Goal: Task Accomplishment & Management: Manage account settings

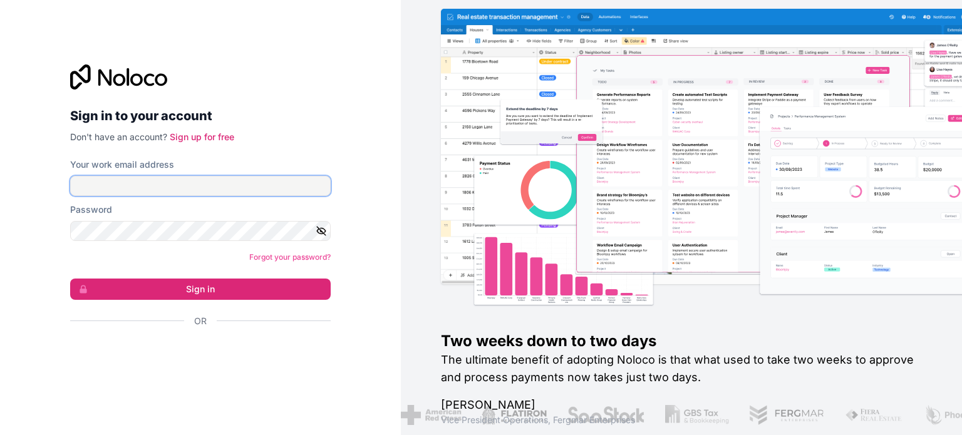
click at [182, 187] on input "Your work email address" at bounding box center [200, 186] width 260 height 20
type input "eugenie@myprivateparis.com"
click at [327, 233] on button "button" at bounding box center [323, 231] width 15 height 20
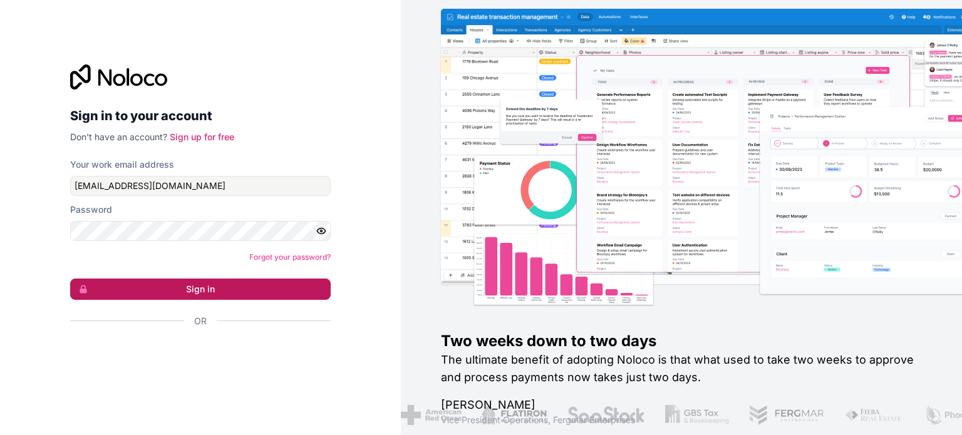
click at [197, 285] on button "Sign in" at bounding box center [200, 289] width 260 height 21
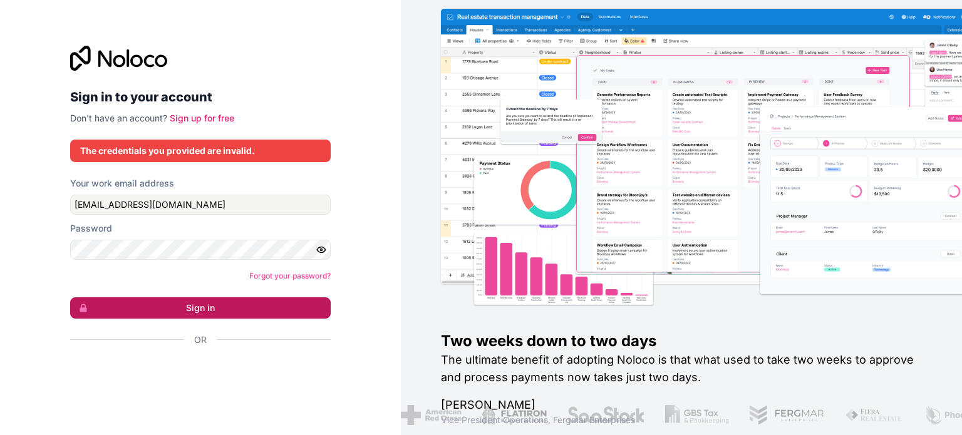
click at [177, 310] on button "Sign in" at bounding box center [200, 307] width 260 height 21
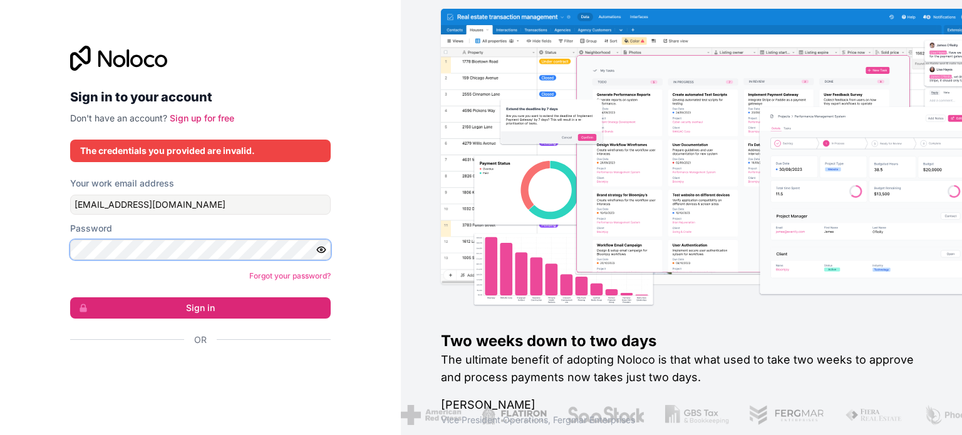
click at [70, 297] on button "Sign in" at bounding box center [200, 307] width 260 height 21
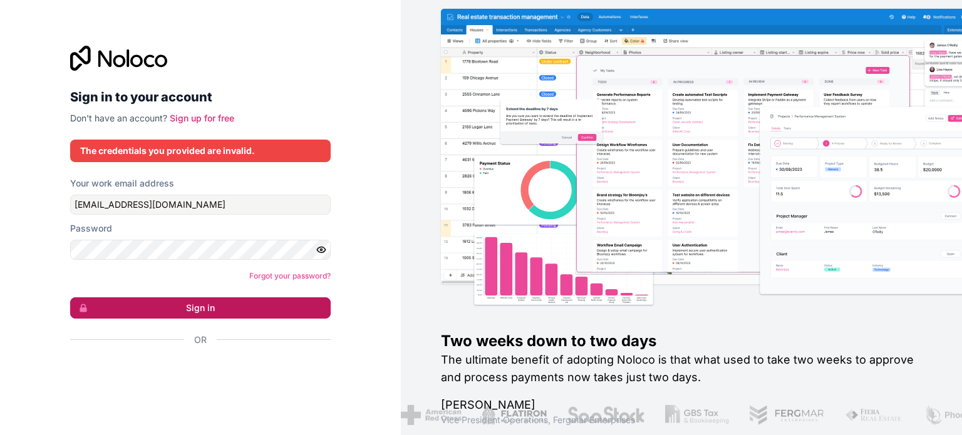
click at [194, 309] on button "Sign in" at bounding box center [200, 307] width 260 height 21
click at [207, 304] on button "Sign in" at bounding box center [200, 307] width 260 height 21
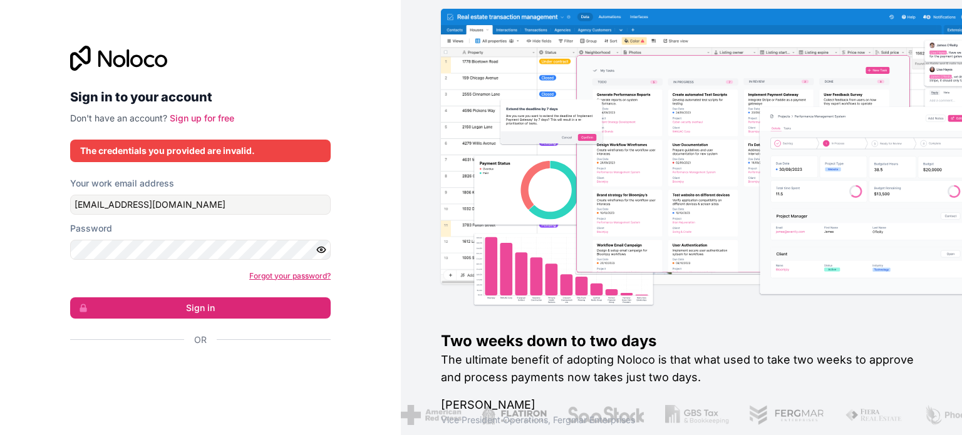
click at [287, 277] on link "Forgot your password?" at bounding box center [289, 275] width 81 height 9
